Goal: Task Accomplishment & Management: Manage account settings

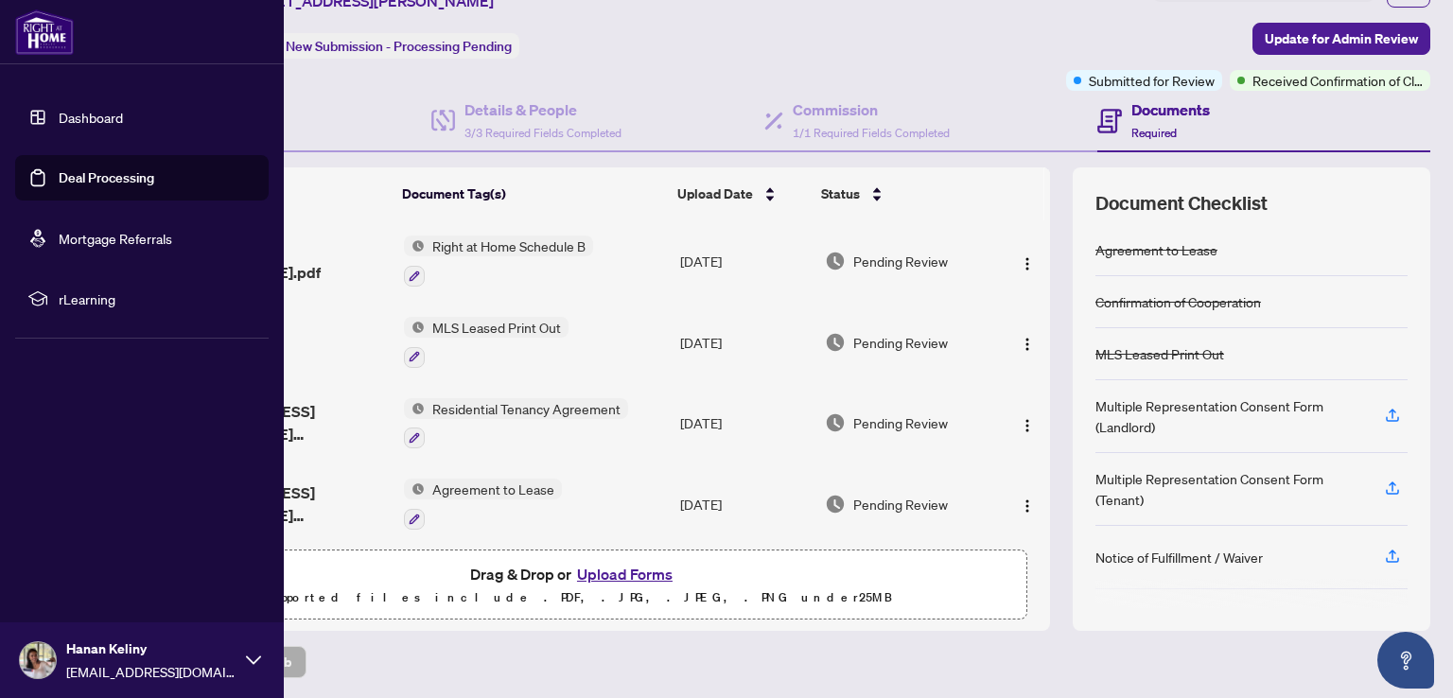
click at [59, 119] on link "Dashboard" at bounding box center [91, 117] width 64 height 17
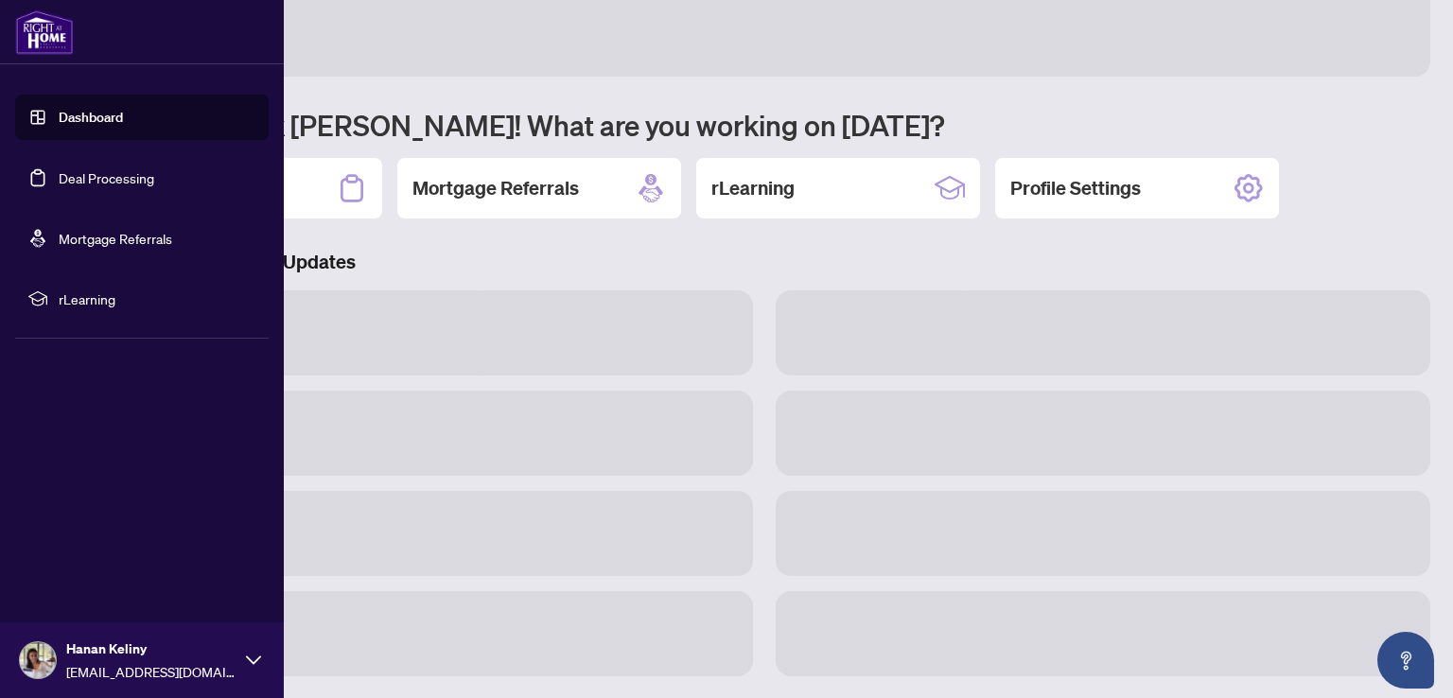
scroll to position [91, 0]
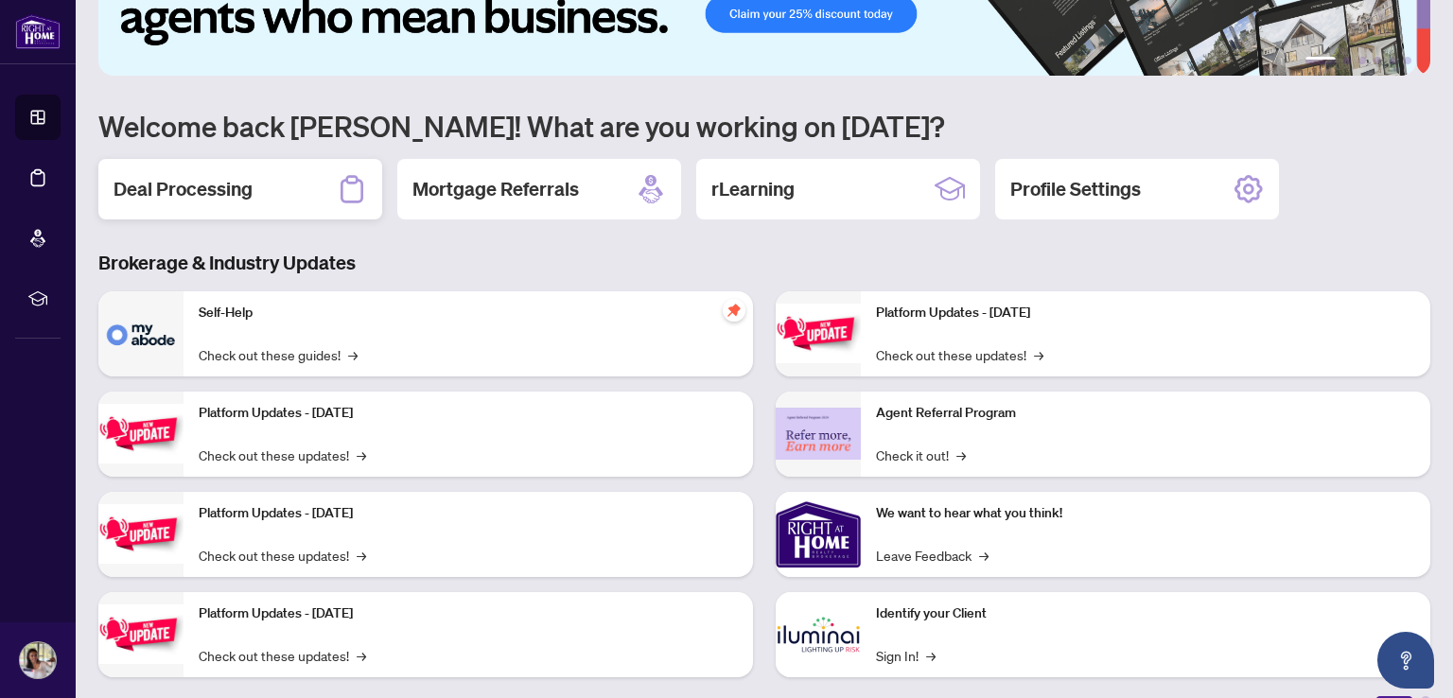
click at [178, 194] on h2 "Deal Processing" at bounding box center [183, 189] width 139 height 26
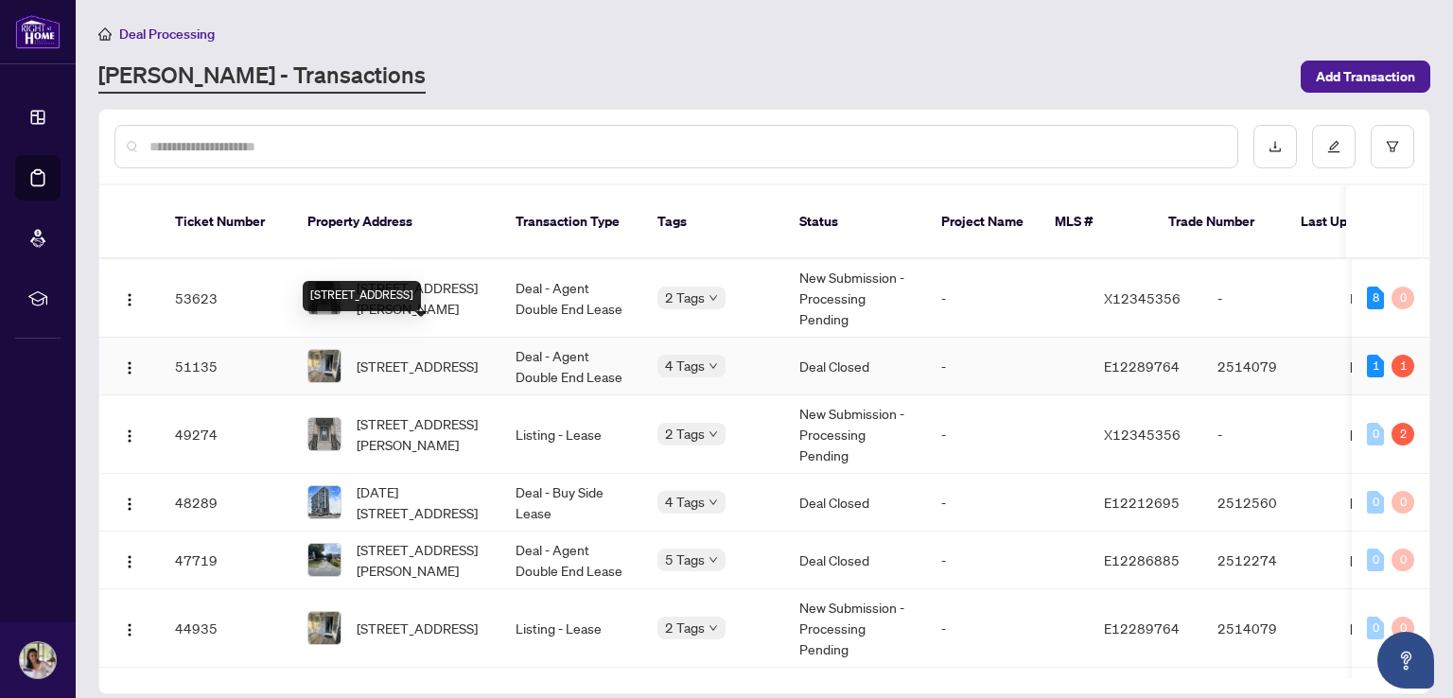
click at [402, 356] on span "[STREET_ADDRESS]" at bounding box center [417, 366] width 121 height 21
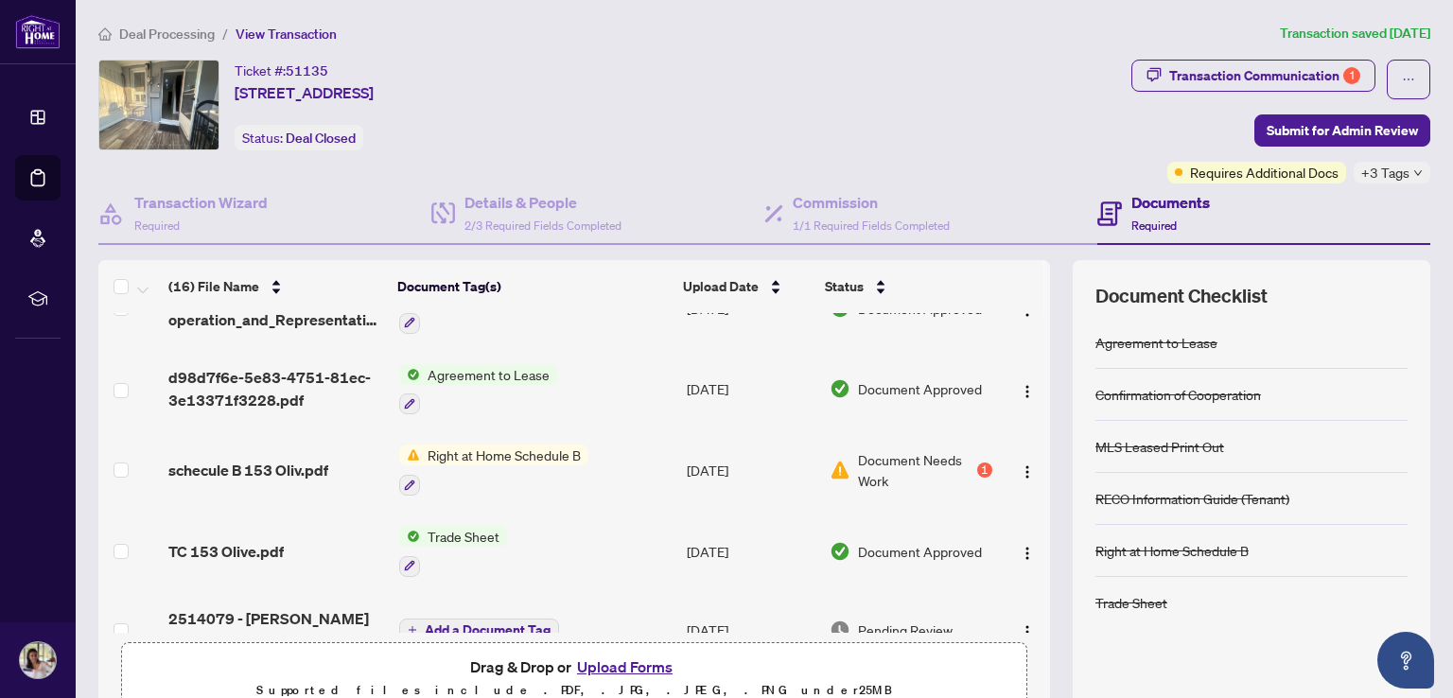
scroll to position [189, 0]
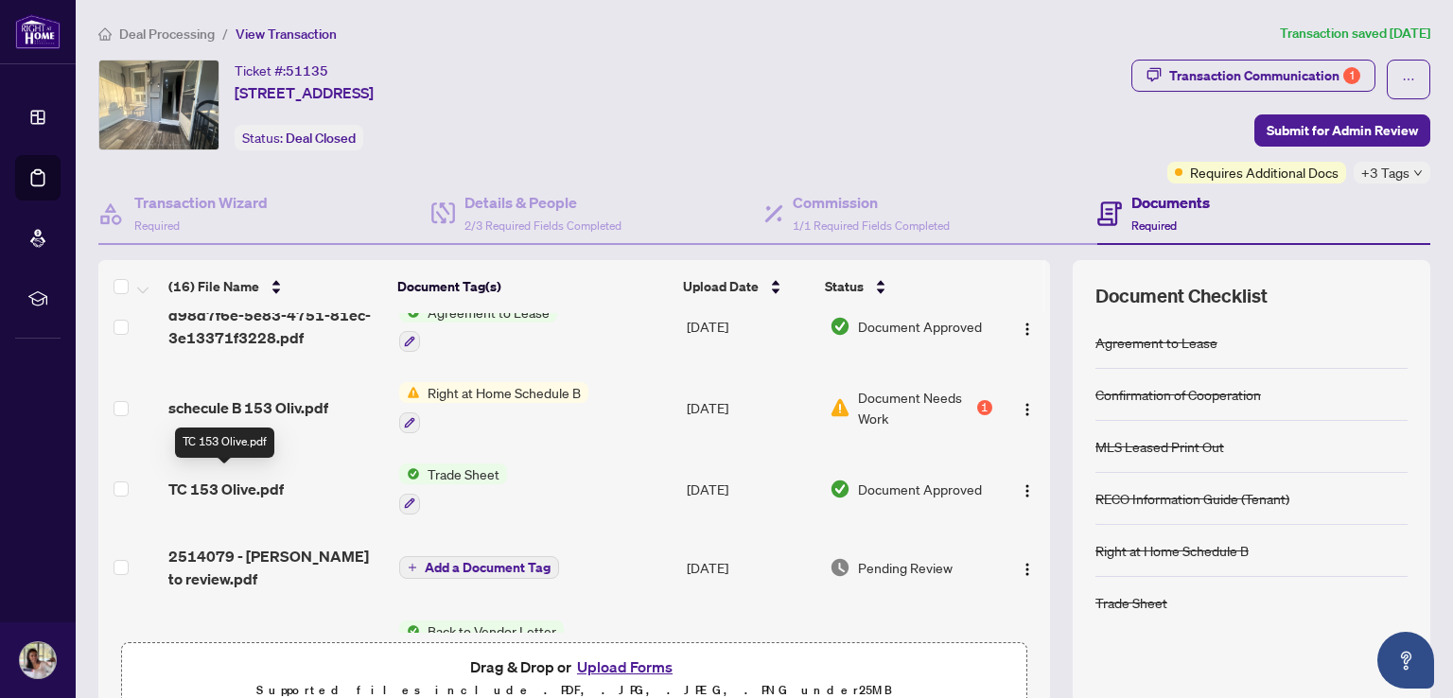
click at [236, 483] on span "TC 153 Olive.pdf" at bounding box center [225, 489] width 115 height 23
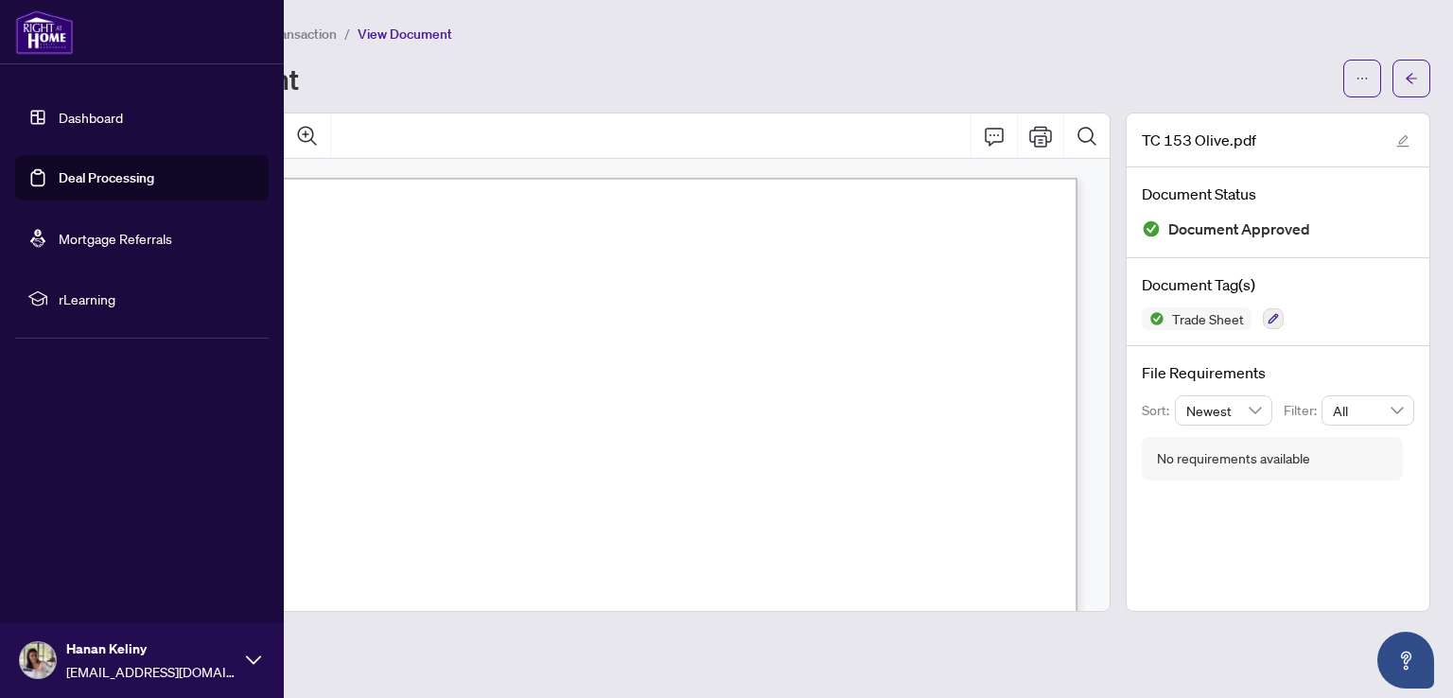
click at [59, 119] on link "Dashboard" at bounding box center [91, 117] width 64 height 17
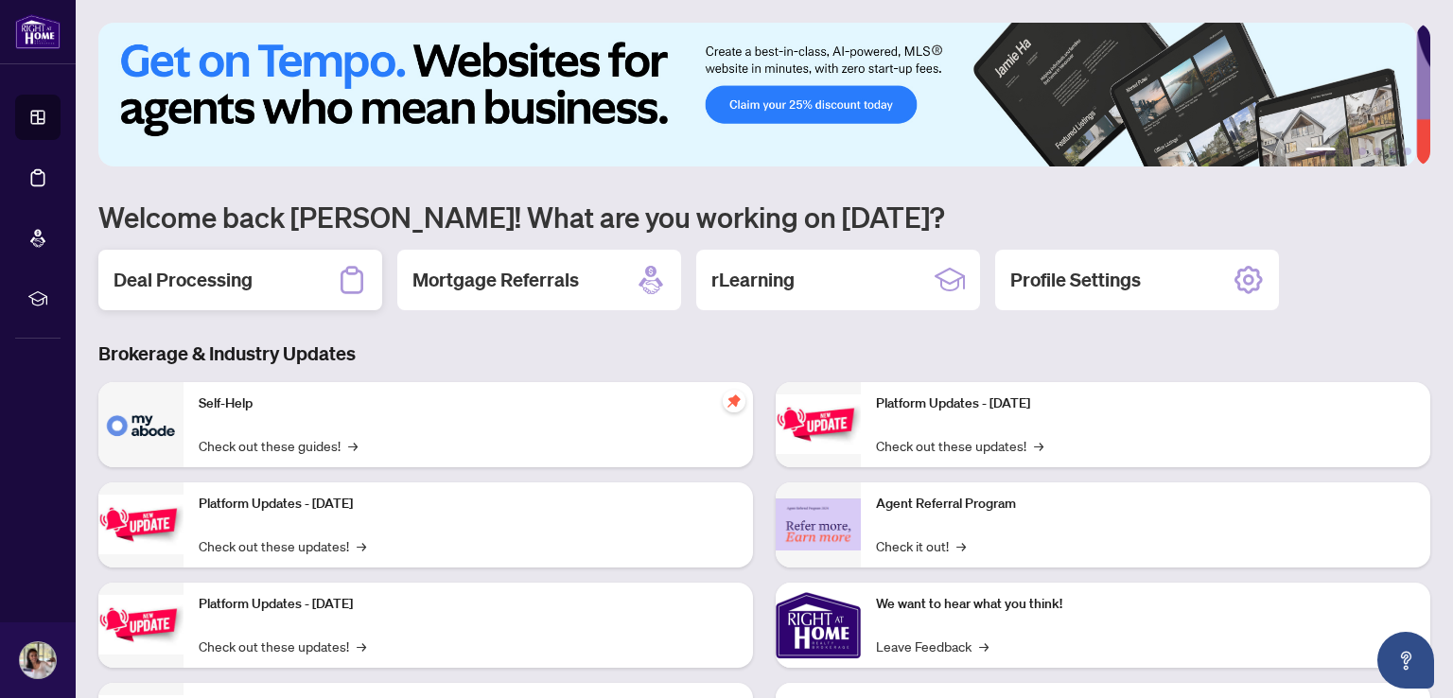
click at [213, 281] on h2 "Deal Processing" at bounding box center [183, 280] width 139 height 26
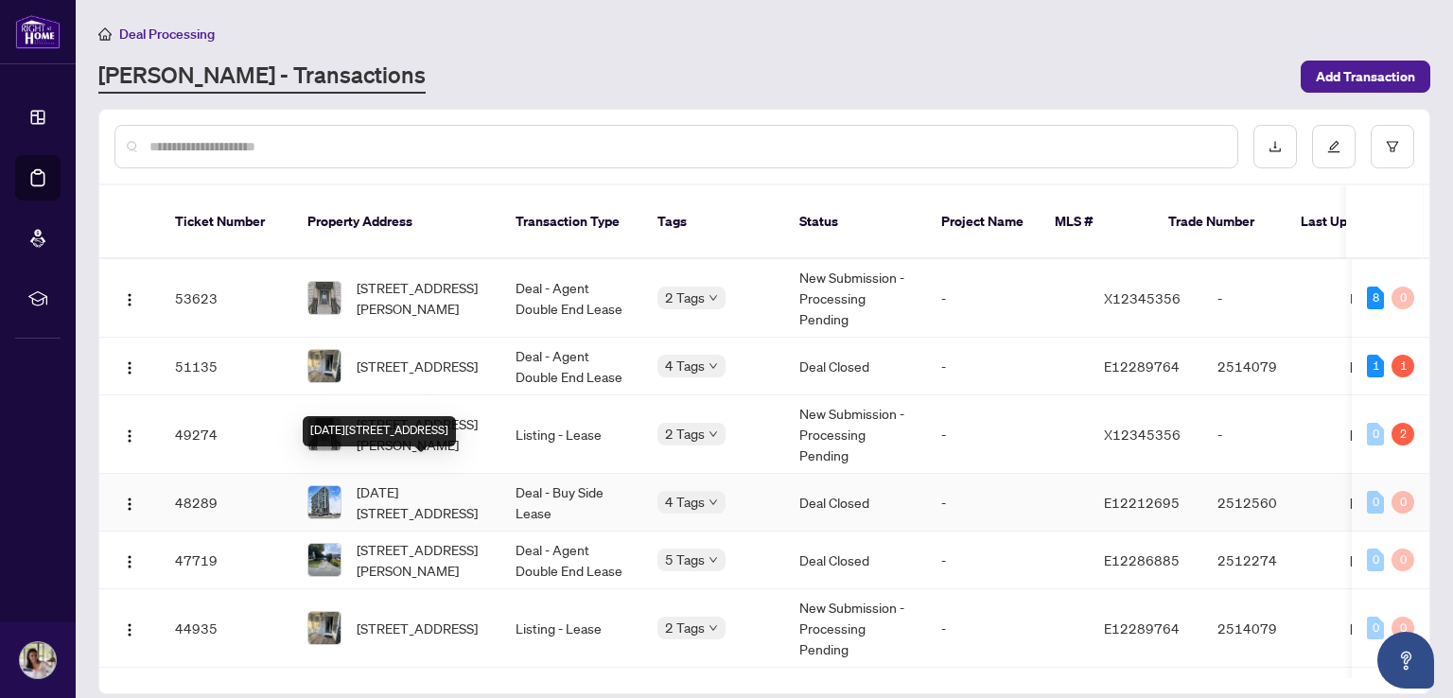
click at [421, 482] on span "[DATE][STREET_ADDRESS]" at bounding box center [421, 503] width 129 height 42
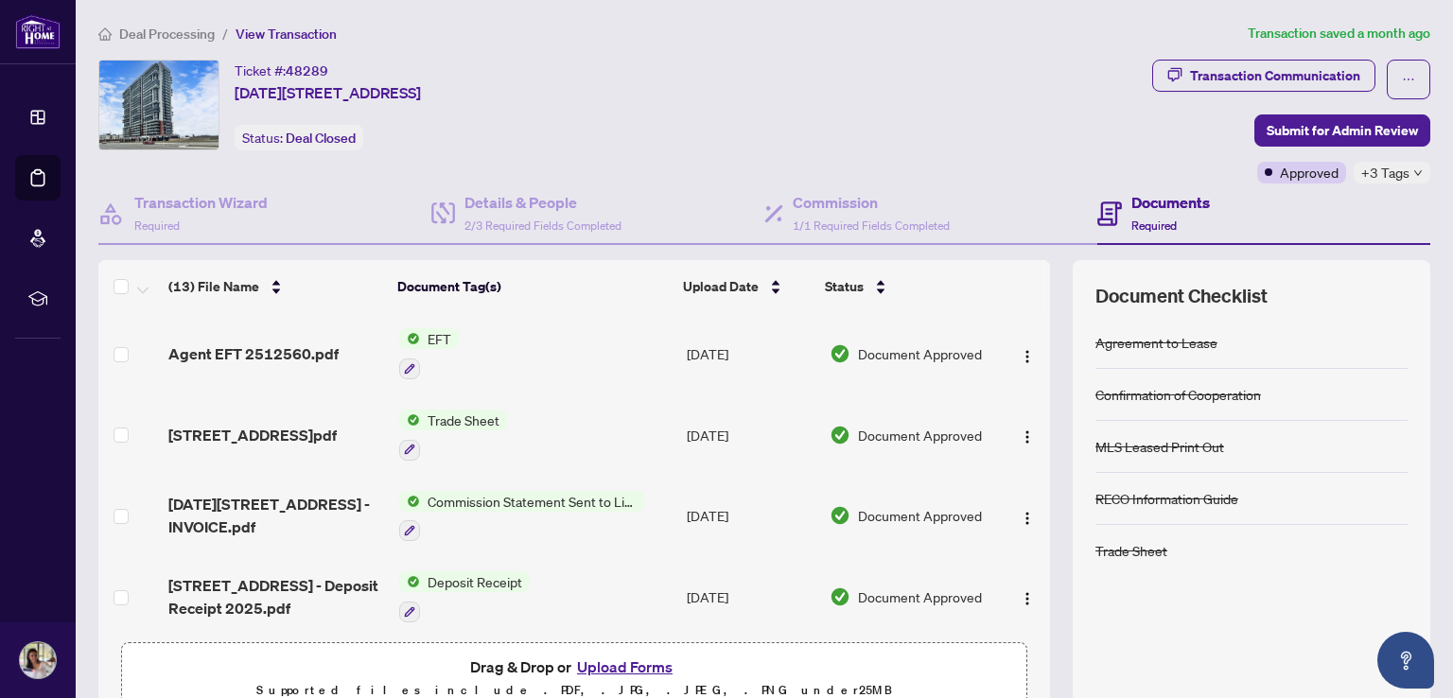
click at [420, 335] on span "EFT" at bounding box center [439, 338] width 39 height 21
click at [375, 424] on span "EFT" at bounding box center [359, 429] width 39 height 21
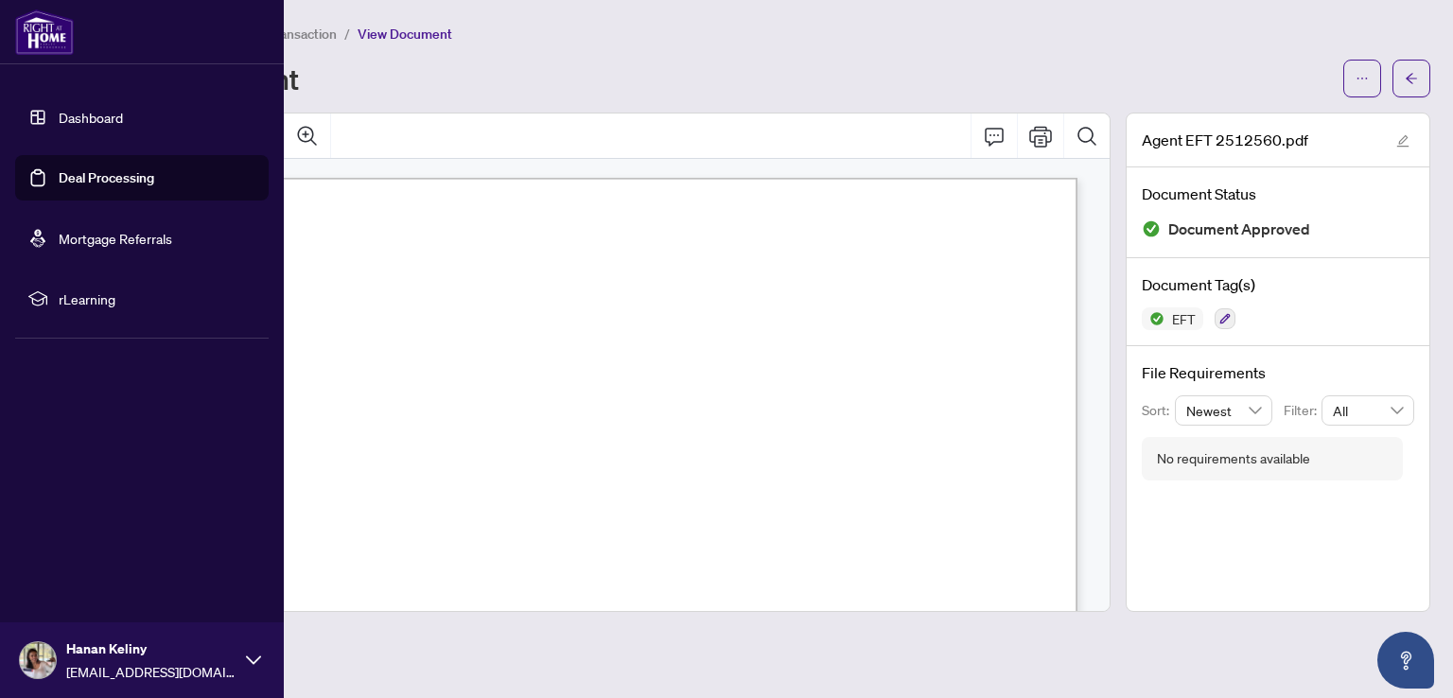
click at [59, 120] on link "Dashboard" at bounding box center [91, 117] width 64 height 17
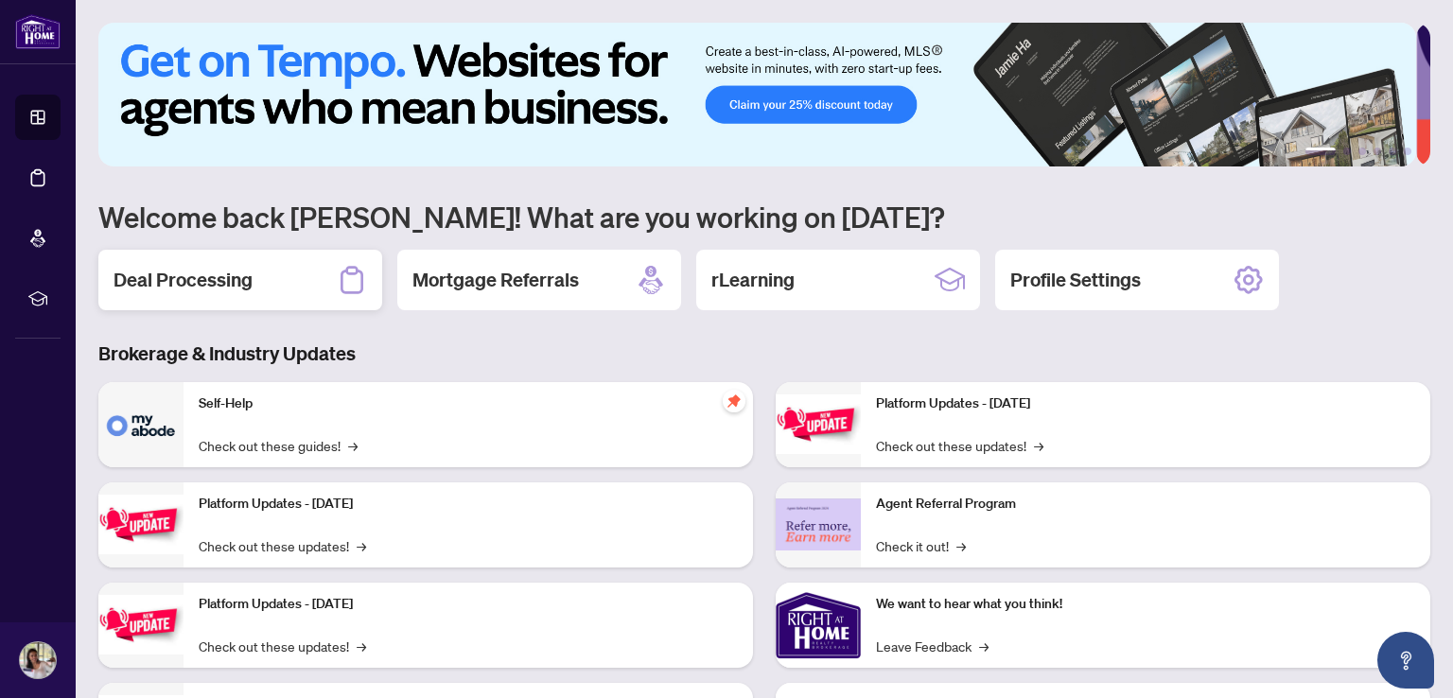
click at [170, 272] on h2 "Deal Processing" at bounding box center [183, 280] width 139 height 26
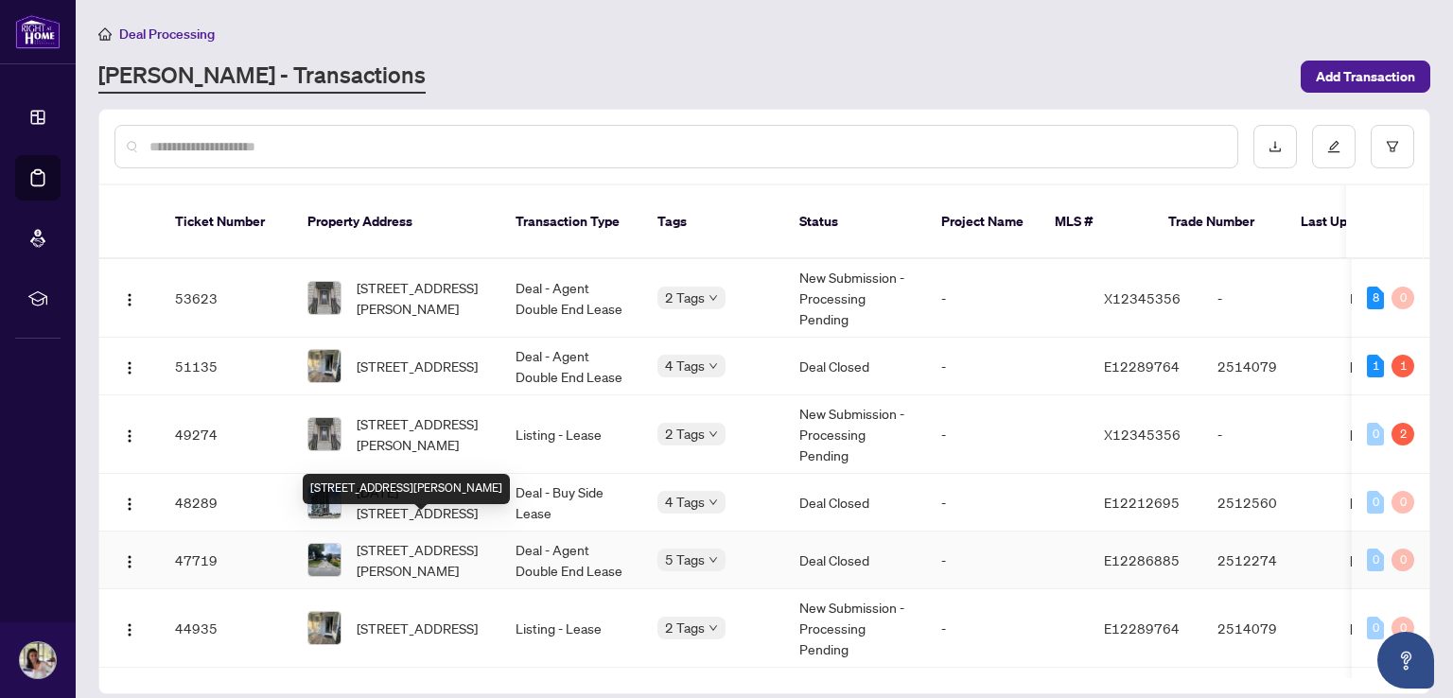
click at [390, 539] on span "[STREET_ADDRESS][PERSON_NAME]" at bounding box center [421, 560] width 129 height 42
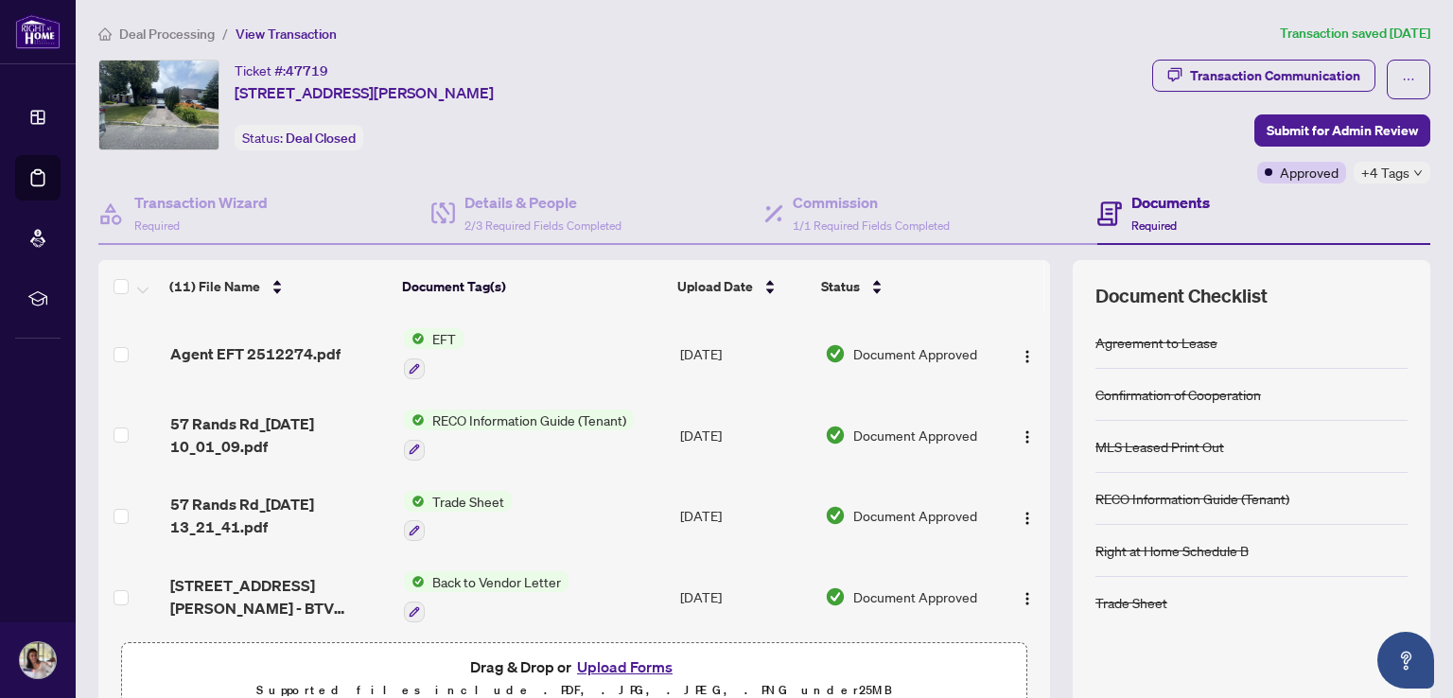
click at [437, 338] on span "EFT" at bounding box center [444, 338] width 39 height 21
click at [370, 430] on span "EFT" at bounding box center [363, 429] width 39 height 21
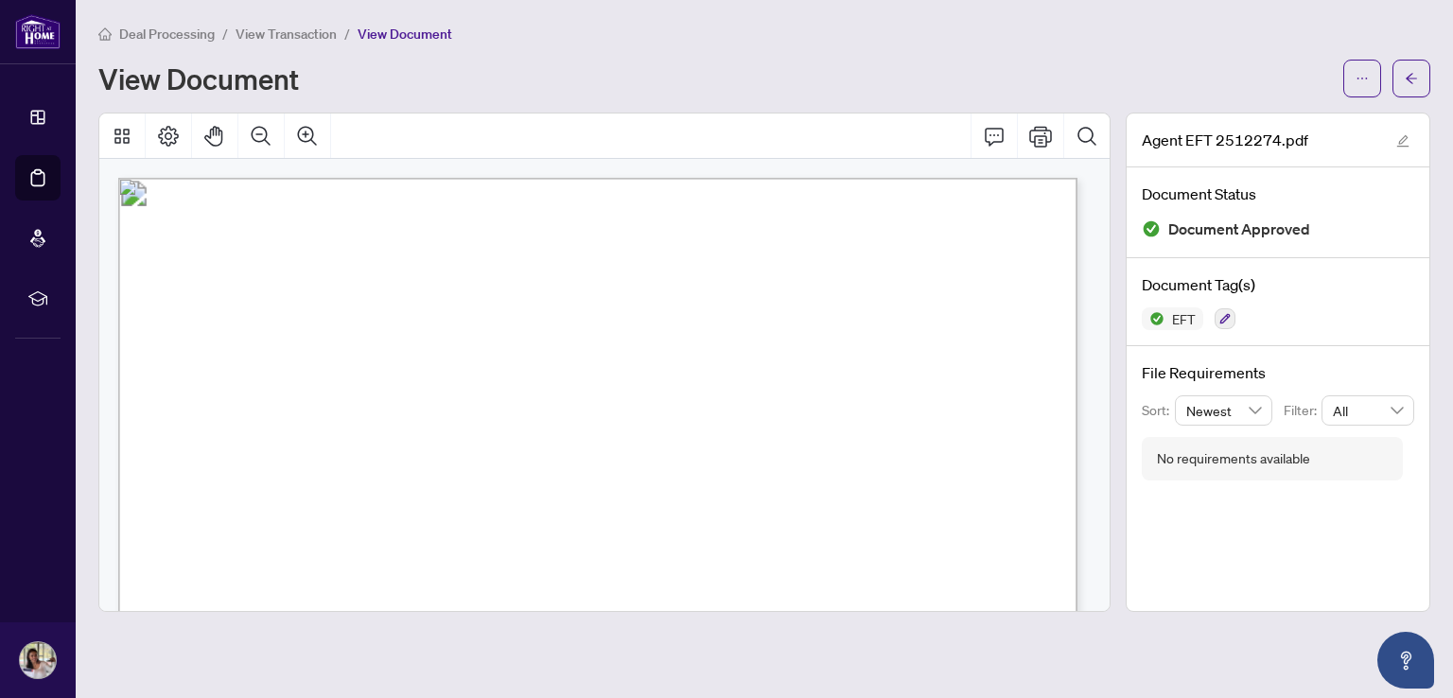
click at [660, 69] on div "View Document" at bounding box center [715, 78] width 1234 height 30
